Goal: Information Seeking & Learning: Learn about a topic

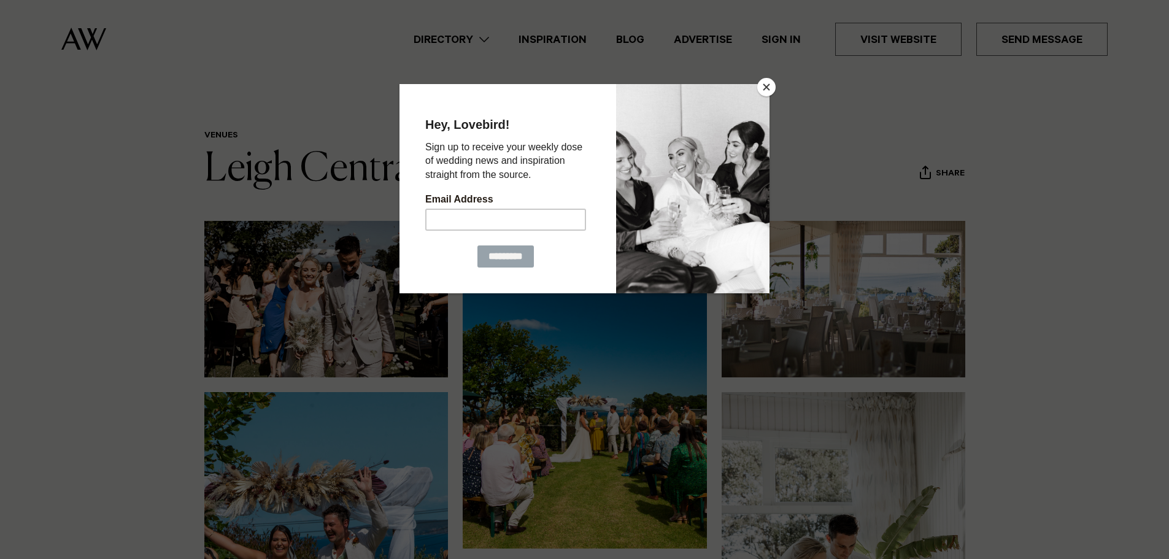
click at [772, 85] on button "Close" at bounding box center [766, 87] width 18 height 18
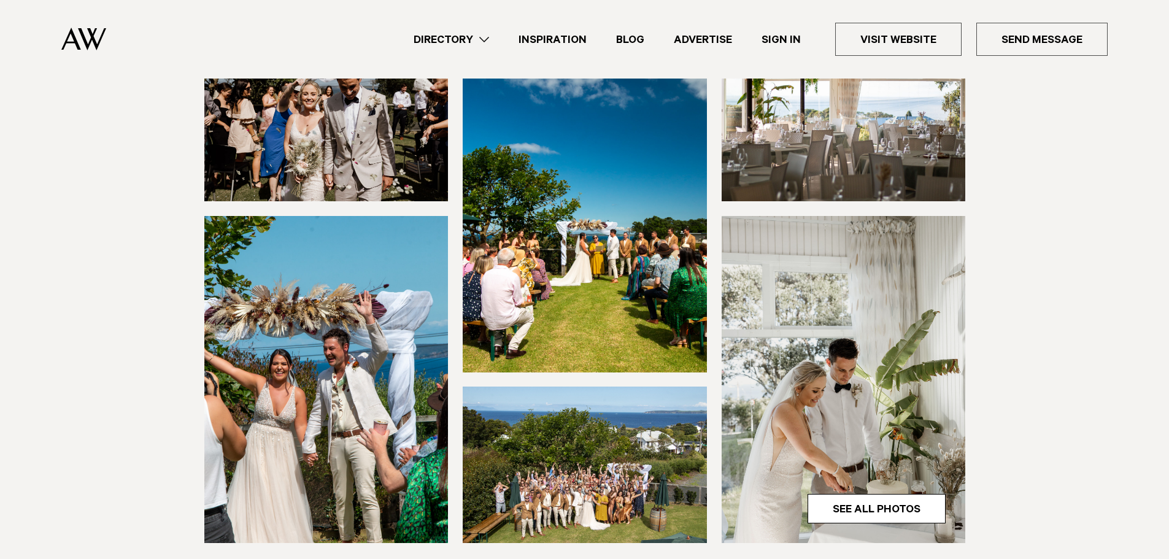
scroll to position [245, 0]
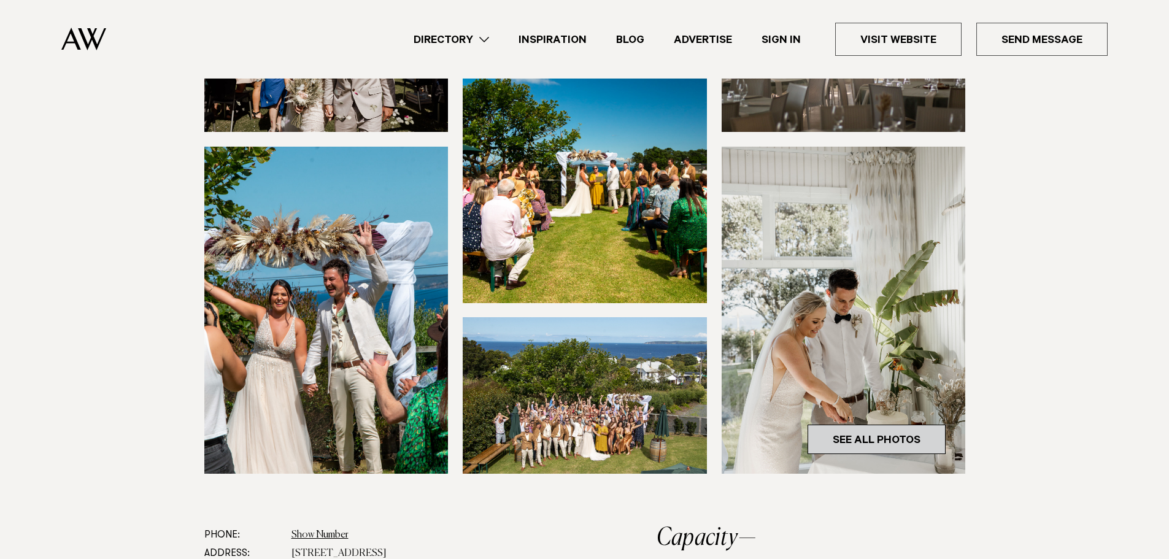
click at [881, 440] on link "See All Photos" at bounding box center [876, 439] width 138 height 29
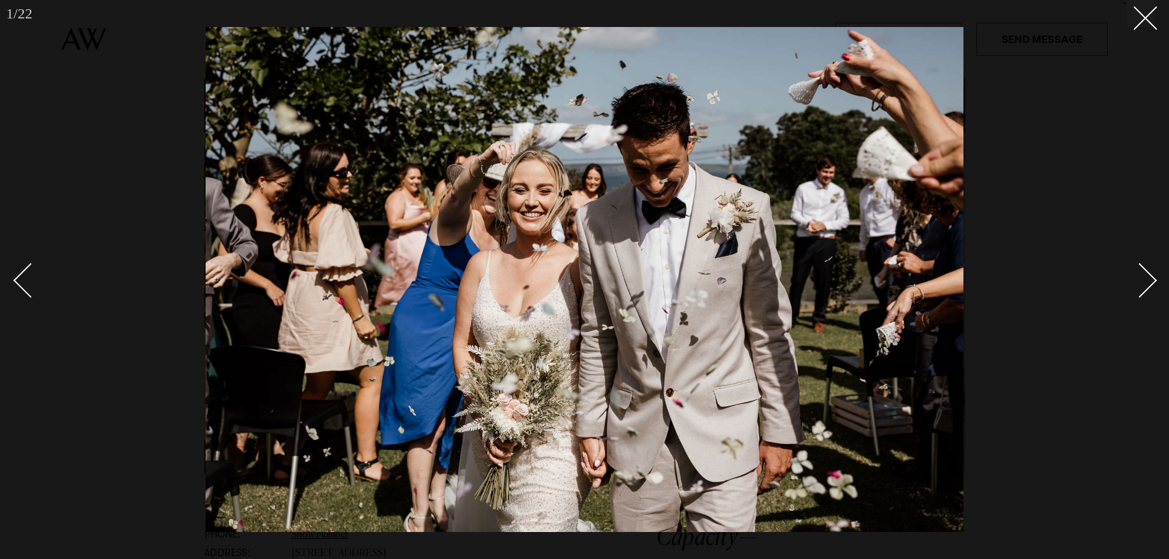
click at [1159, 281] on div at bounding box center [584, 279] width 1169 height 559
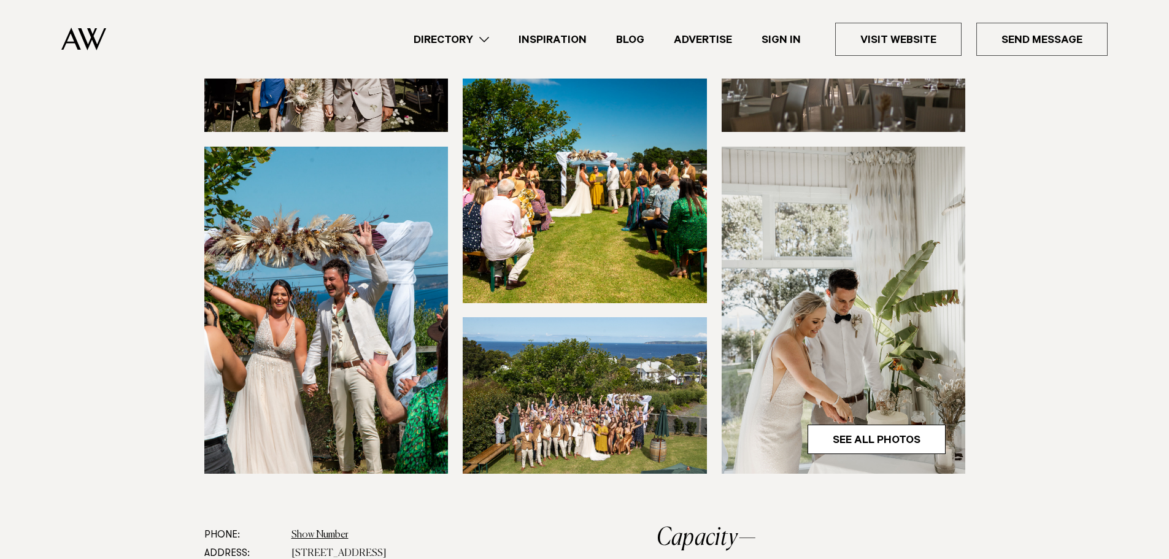
click at [1157, 281] on section at bounding box center [584, 250] width 1169 height 550
click at [899, 437] on link "See All Photos" at bounding box center [876, 439] width 138 height 29
